Goal: Task Accomplishment & Management: Use online tool/utility

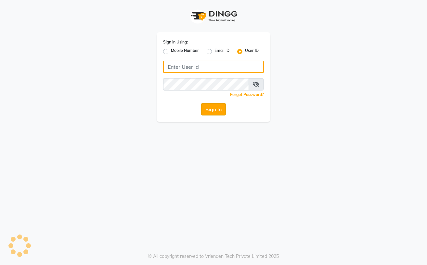
type input "Straight N Curls"
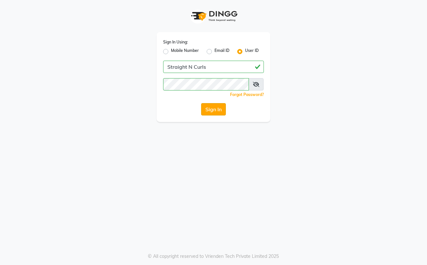
click at [213, 108] on button "Sign In" at bounding box center [213, 109] width 25 height 12
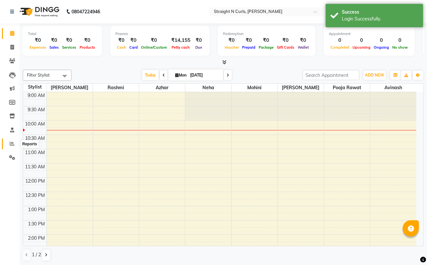
click at [11, 143] on icon at bounding box center [12, 143] width 5 height 5
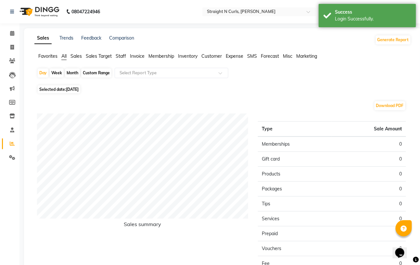
click at [74, 72] on div "Month" at bounding box center [72, 73] width 15 height 9
select select "9"
select select "2025"
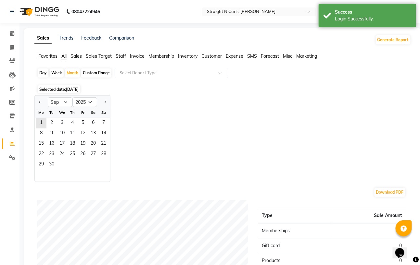
click at [82, 115] on div "Fr" at bounding box center [83, 113] width 10 height 10
click at [89, 132] on span "13" at bounding box center [93, 134] width 10 height 10
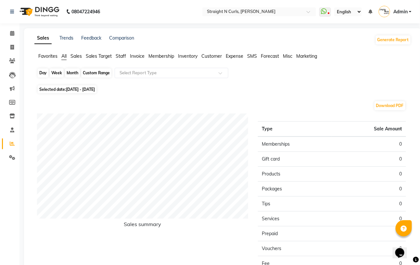
click at [73, 71] on div "Month" at bounding box center [72, 73] width 15 height 9
select select "9"
select select "2025"
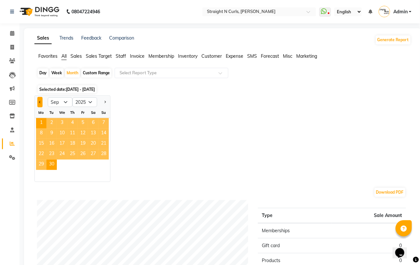
click at [39, 101] on button "Previous month" at bounding box center [39, 102] width 5 height 10
select select "8"
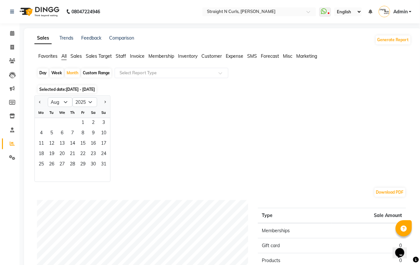
click at [71, 122] on div "1 2 3" at bounding box center [72, 123] width 75 height 10
click at [80, 133] on span "8" at bounding box center [83, 134] width 10 height 10
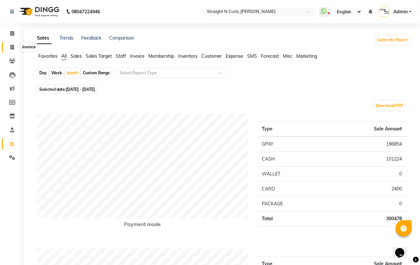
click at [11, 44] on span at bounding box center [11, 47] width 11 height 7
select select "service"
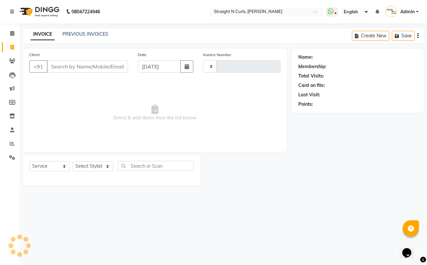
type input "1010"
select select "7039"
